Goal: Transaction & Acquisition: Subscribe to service/newsletter

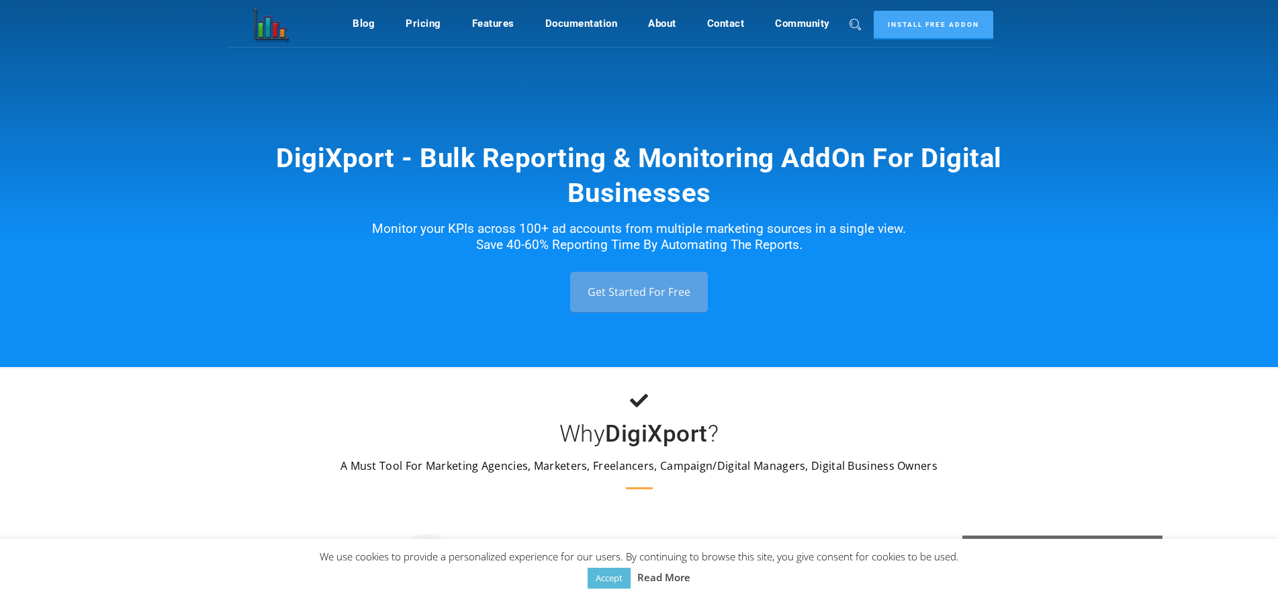
click at [647, 296] on link "Get Started For Free" at bounding box center [639, 292] width 138 height 40
click at [623, 294] on link "Get Started For Free" at bounding box center [639, 292] width 138 height 40
click at [435, 24] on link "Pricing" at bounding box center [424, 24] width 36 height 26
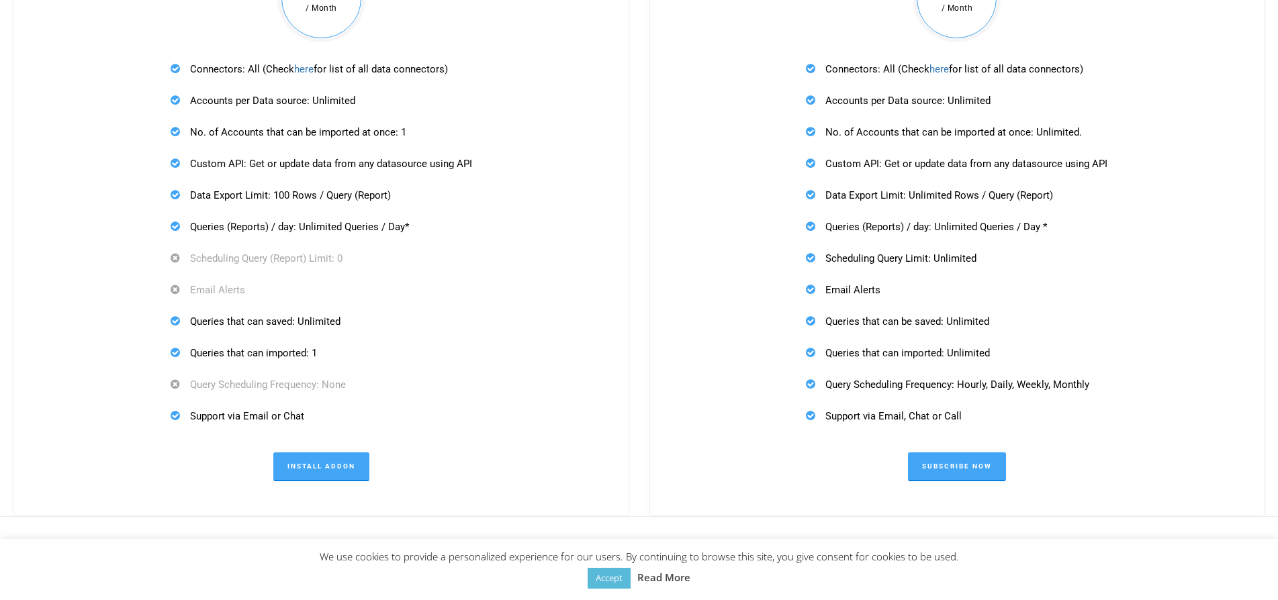
scroll to position [4310, 0]
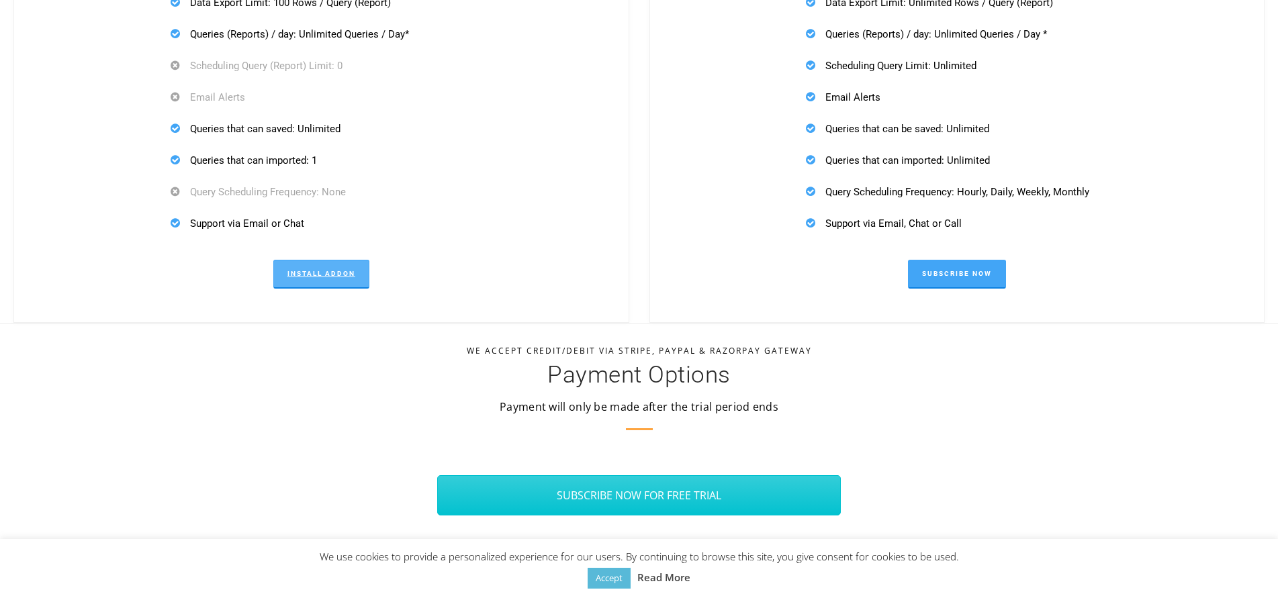
click at [323, 280] on link "Install Addon" at bounding box center [321, 274] width 96 height 29
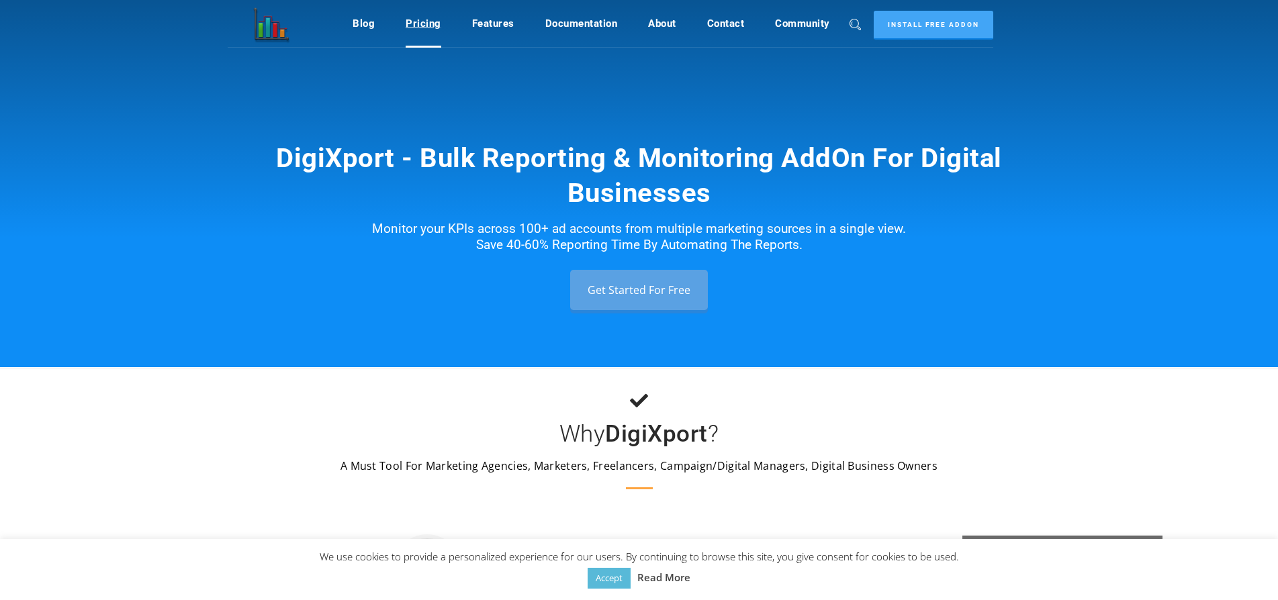
click at [424, 24] on link "Pricing" at bounding box center [424, 24] width 36 height 26
click at [432, 20] on link "Pricing" at bounding box center [424, 24] width 36 height 26
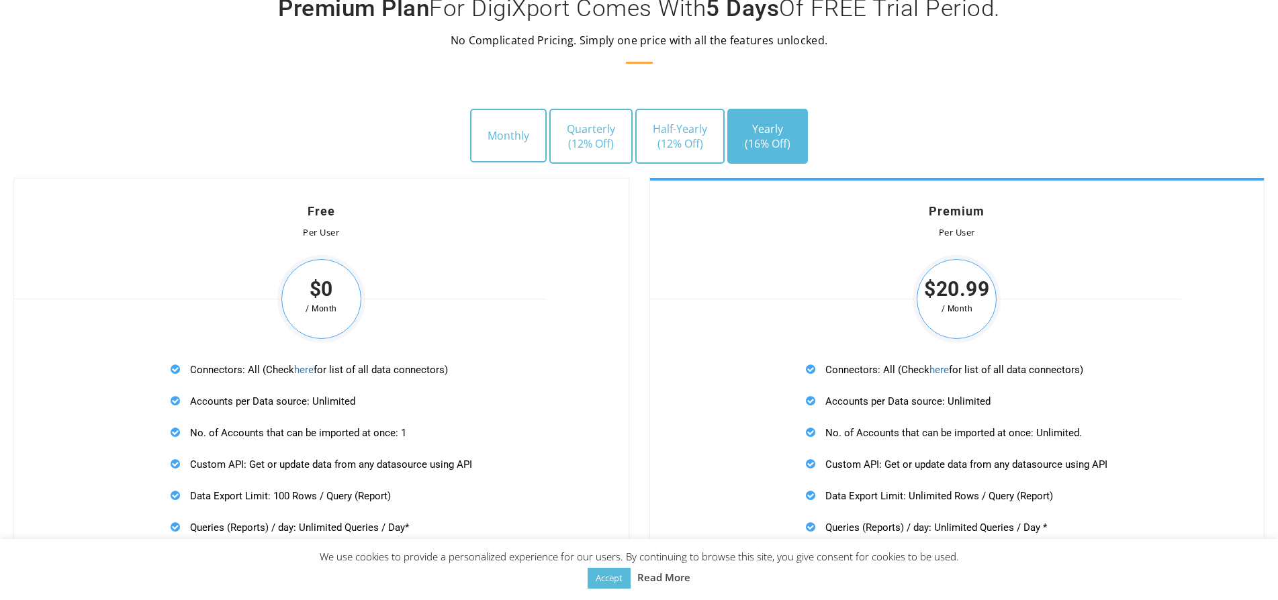
scroll to position [3906, 0]
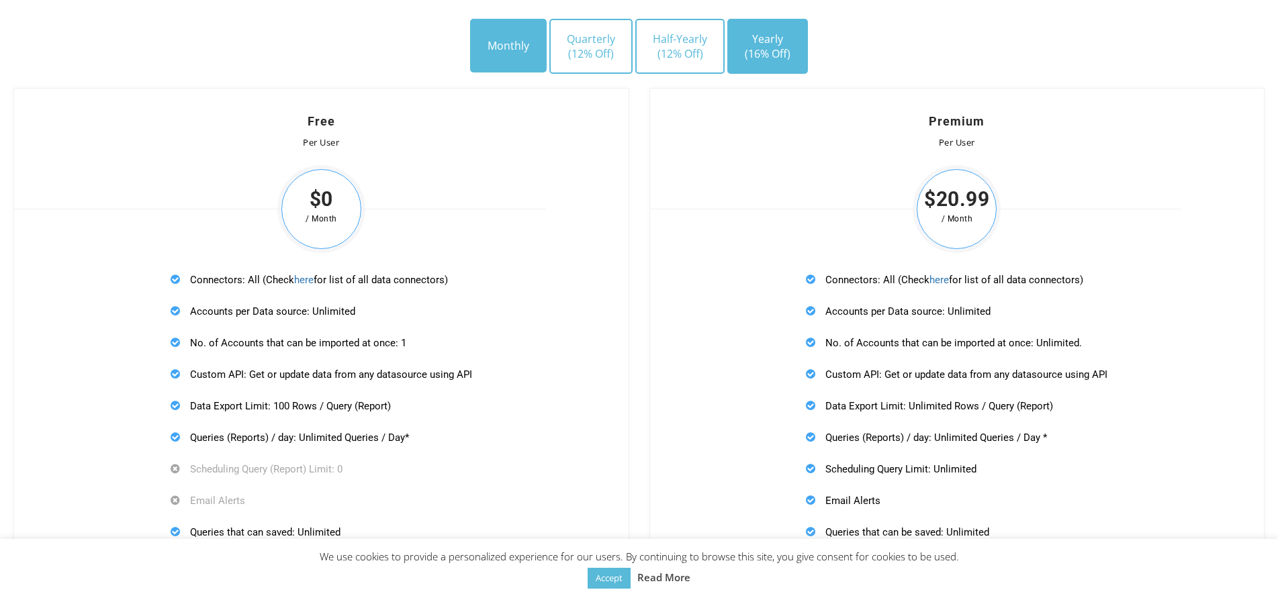
click at [516, 56] on button "Monthly" at bounding box center [508, 46] width 77 height 54
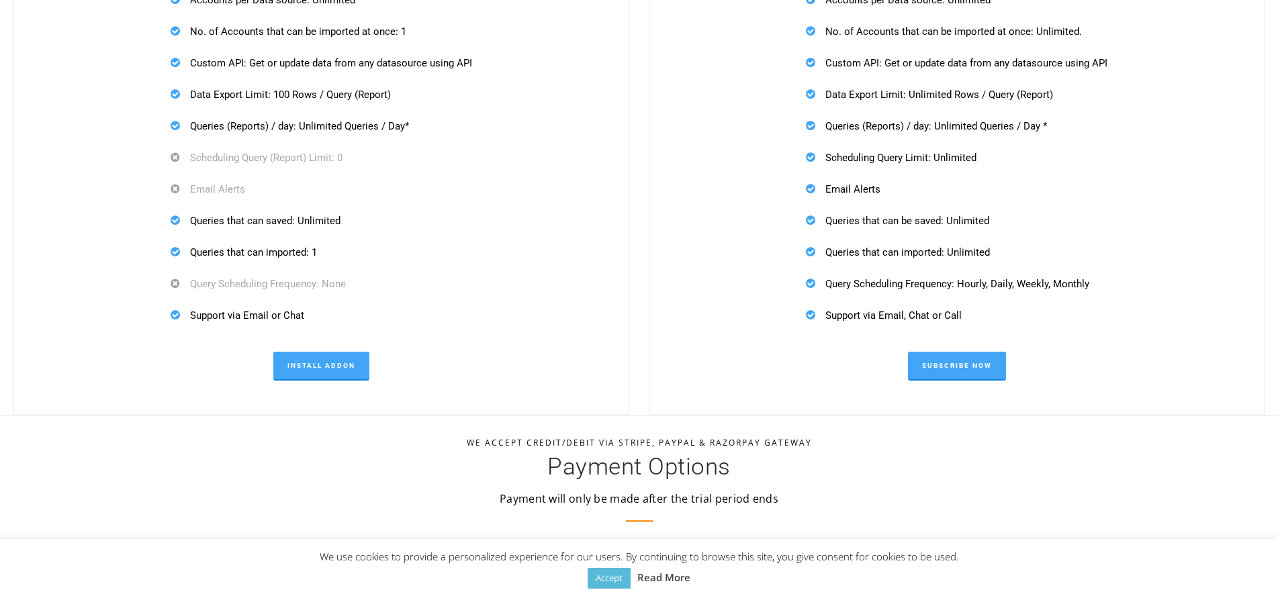
scroll to position [4242, 0]
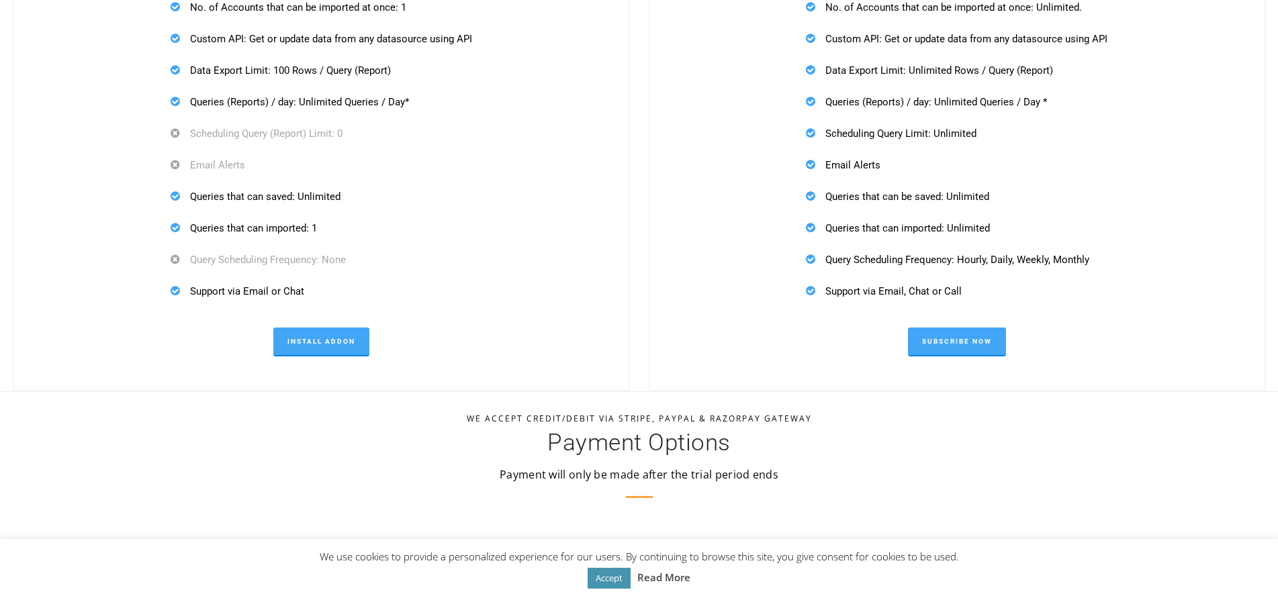
click at [605, 580] on link "Accept" at bounding box center [609, 578] width 43 height 21
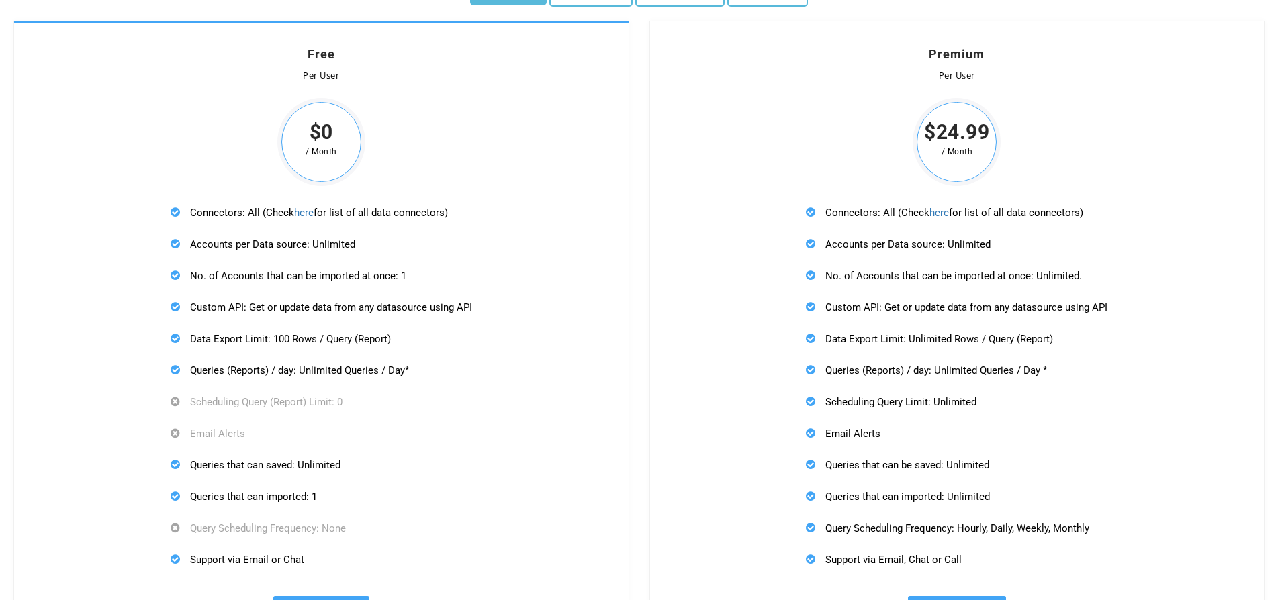
scroll to position [4041, 0]
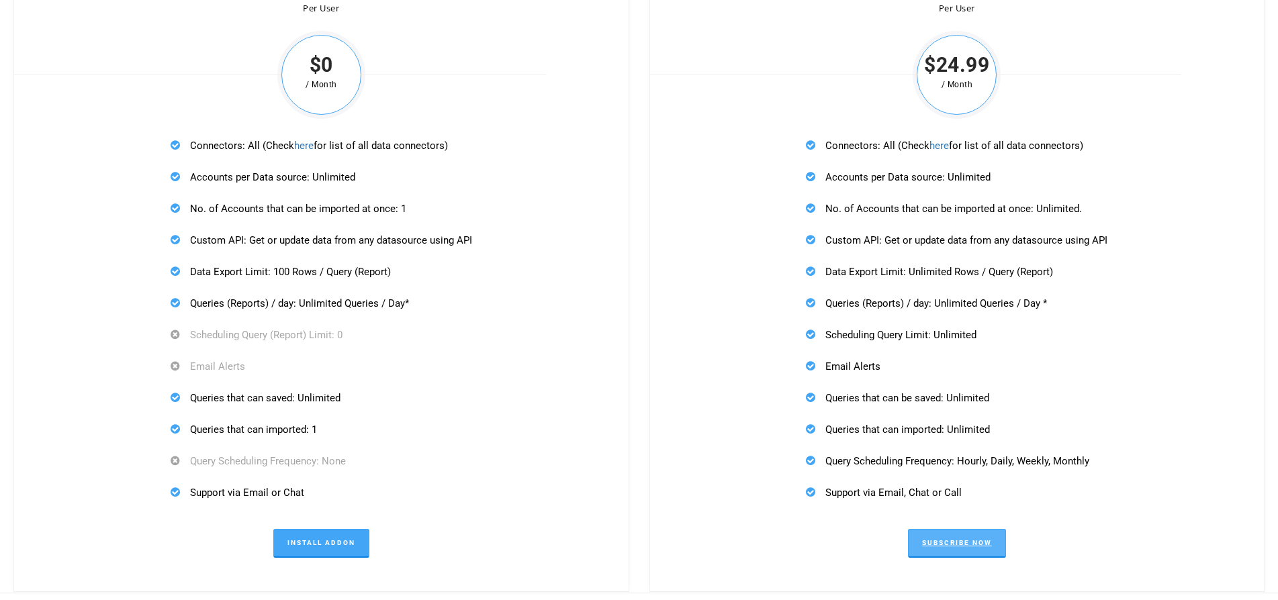
click at [949, 546] on link "Subscribe Now" at bounding box center [957, 543] width 98 height 29
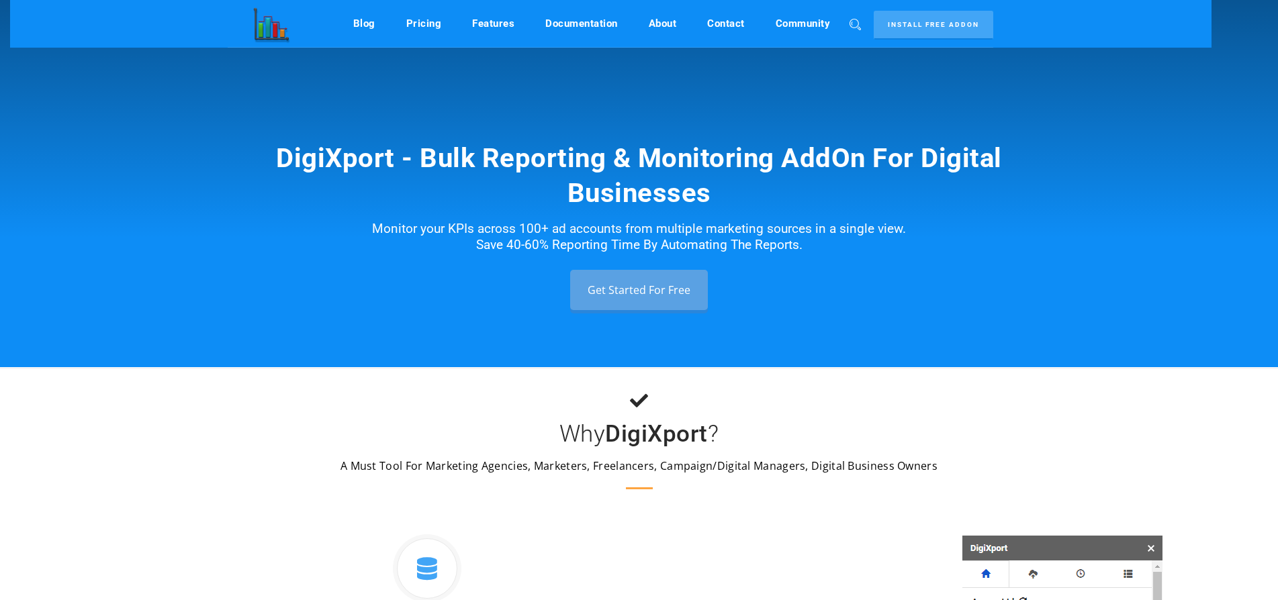
scroll to position [4040, 0]
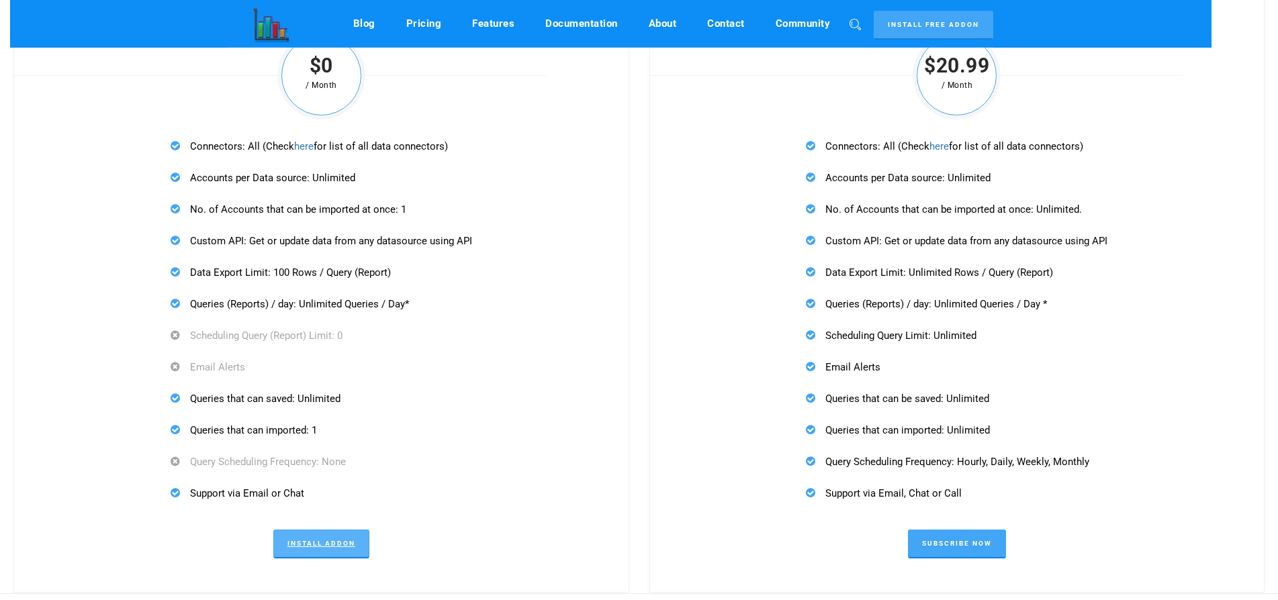
click at [326, 548] on link "Install Addon" at bounding box center [321, 544] width 96 height 29
